Goal: Check status: Check status

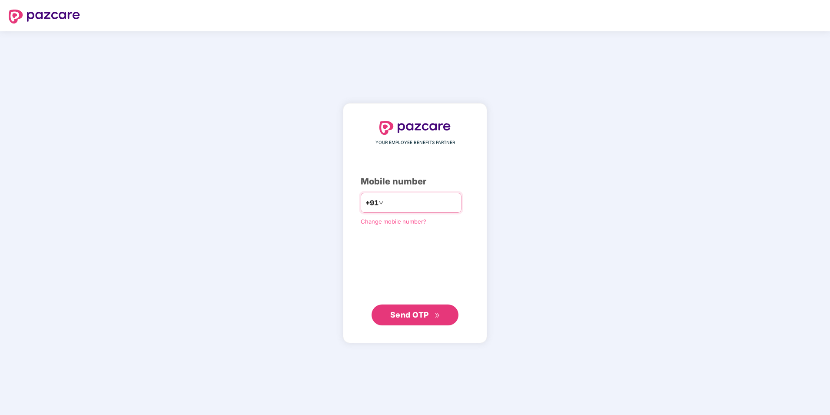
click at [386, 198] on input "number" at bounding box center [421, 203] width 71 height 14
type input "**********"
click at [406, 316] on span "Send OTP" at bounding box center [409, 313] width 39 height 9
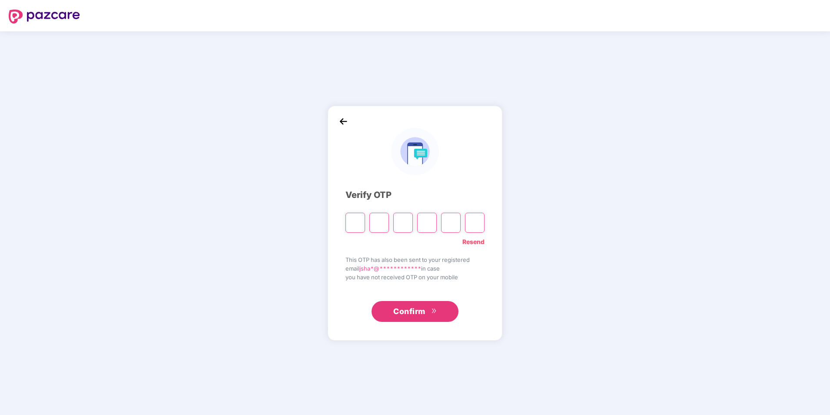
type input "*"
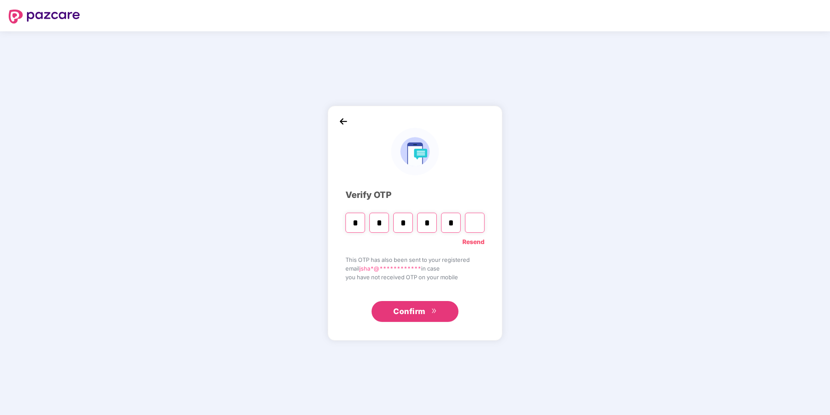
type input "*"
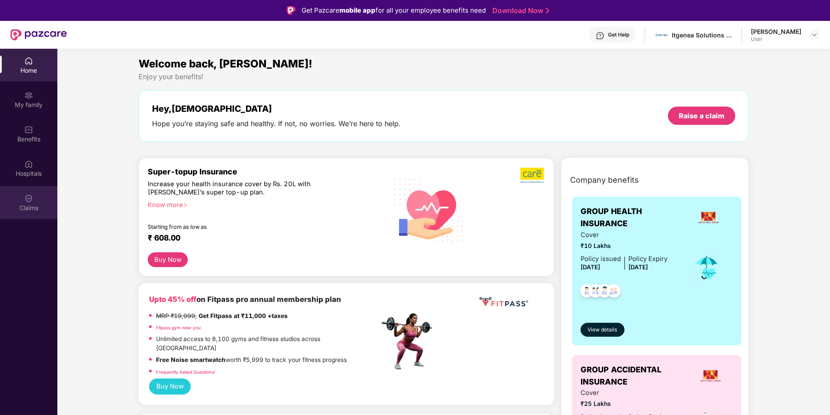
click at [40, 198] on div "Claims" at bounding box center [28, 202] width 57 height 33
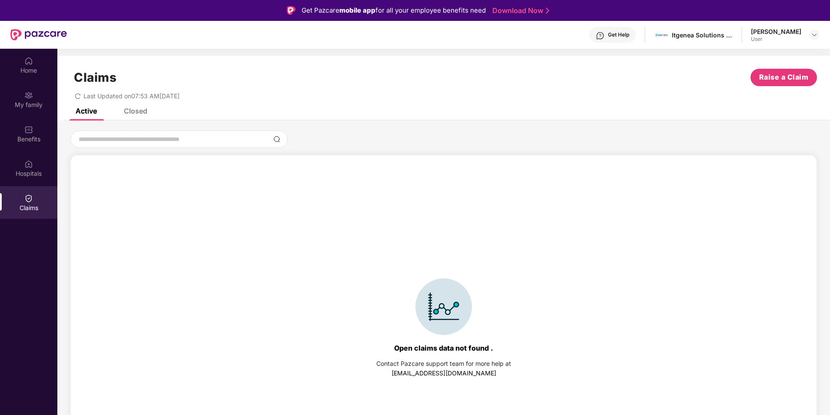
click at [138, 113] on div "Closed" at bounding box center [135, 110] width 23 height 9
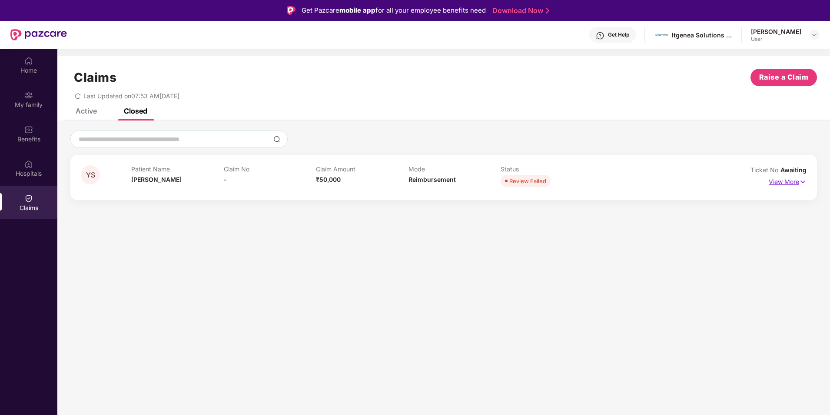
click at [791, 182] on p "View More" at bounding box center [788, 181] width 38 height 12
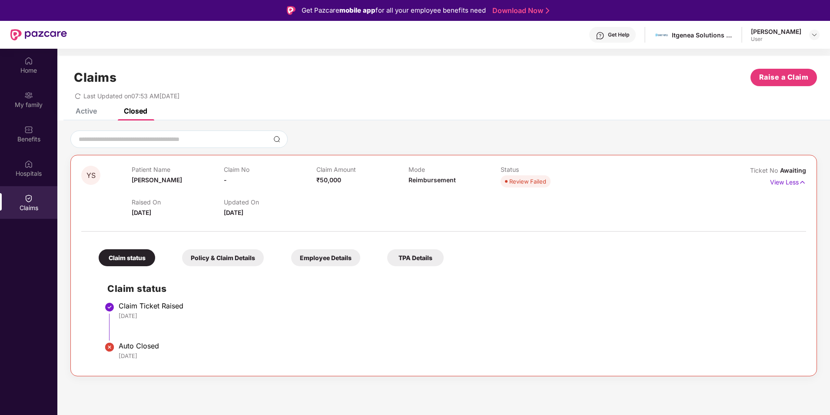
click at [87, 114] on div "Active" at bounding box center [86, 110] width 21 height 9
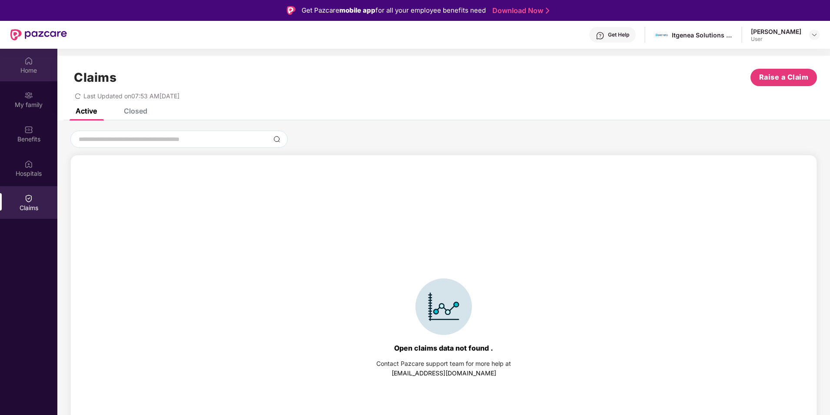
click at [26, 71] on div "Home" at bounding box center [28, 70] width 57 height 9
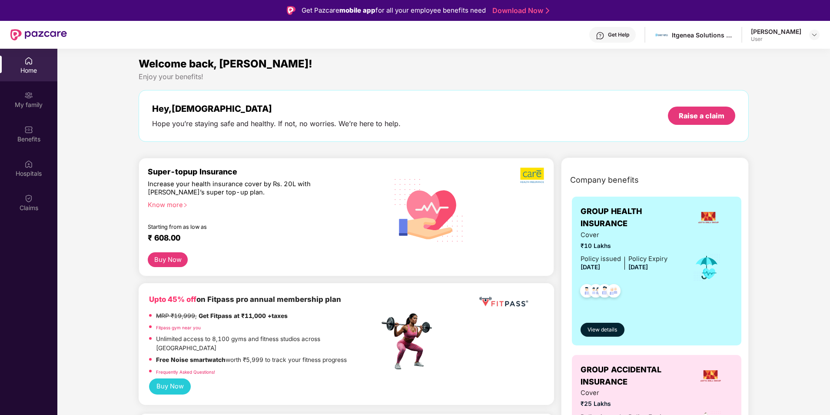
click at [614, 329] on span "View details" at bounding box center [603, 330] width 30 height 8
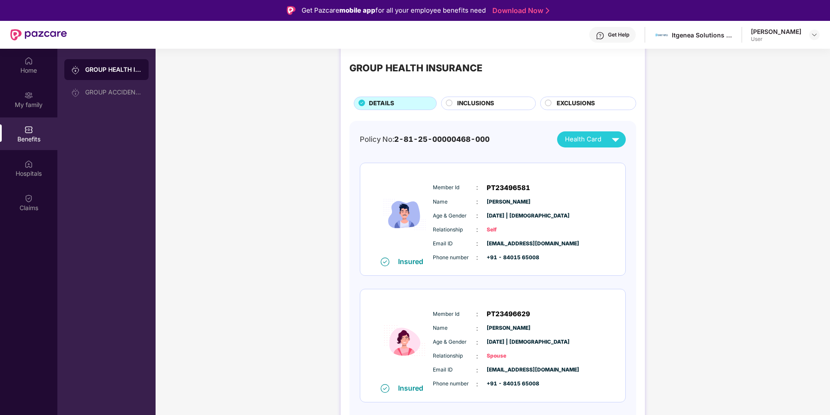
scroll to position [17, 0]
click at [502, 100] on div "INCLUSIONS" at bounding box center [492, 103] width 78 height 11
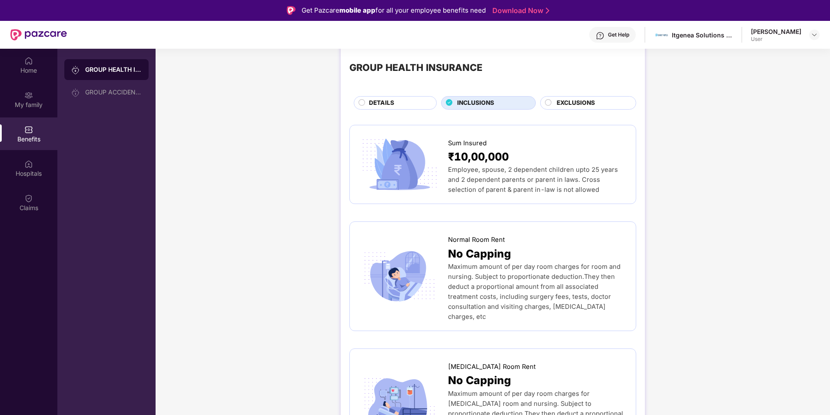
click at [422, 101] on div "DETAILS" at bounding box center [398, 103] width 67 height 11
